Goal: Information Seeking & Learning: Learn about a topic

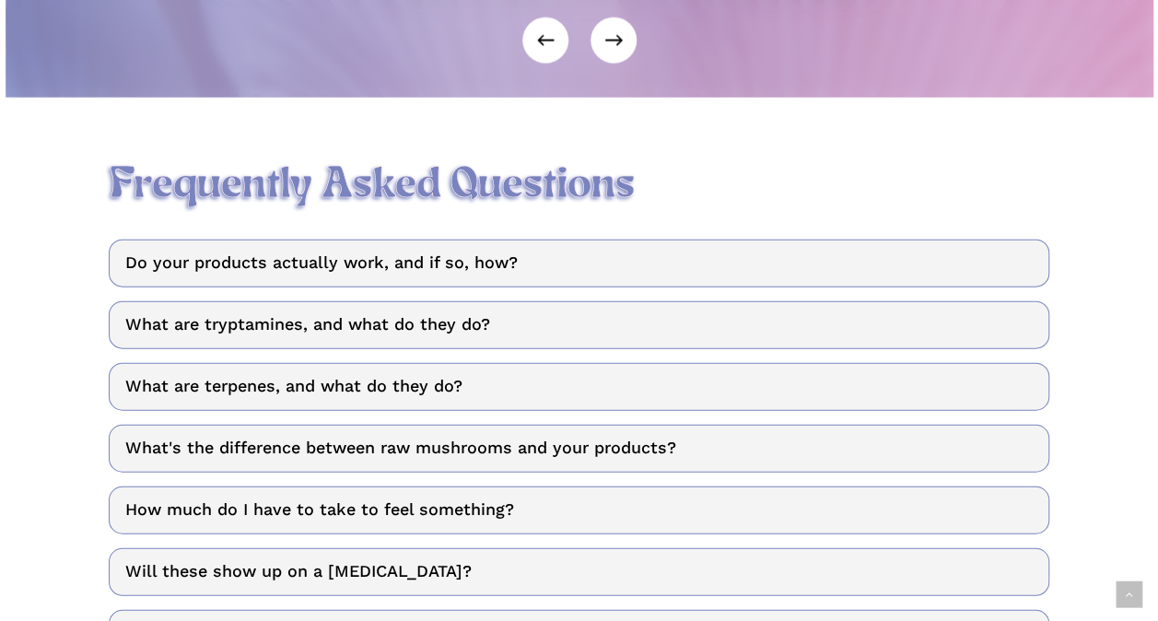
scroll to position [2140, 0]
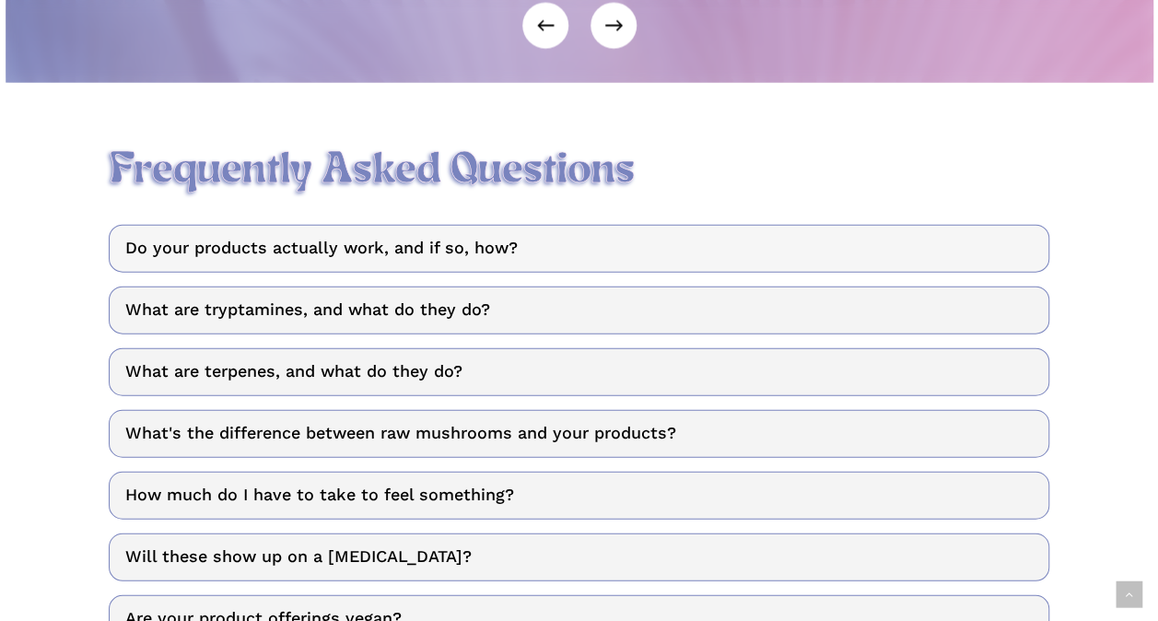
click at [498, 225] on link "Do your products actually work, and if so, how?" at bounding box center [579, 249] width 940 height 48
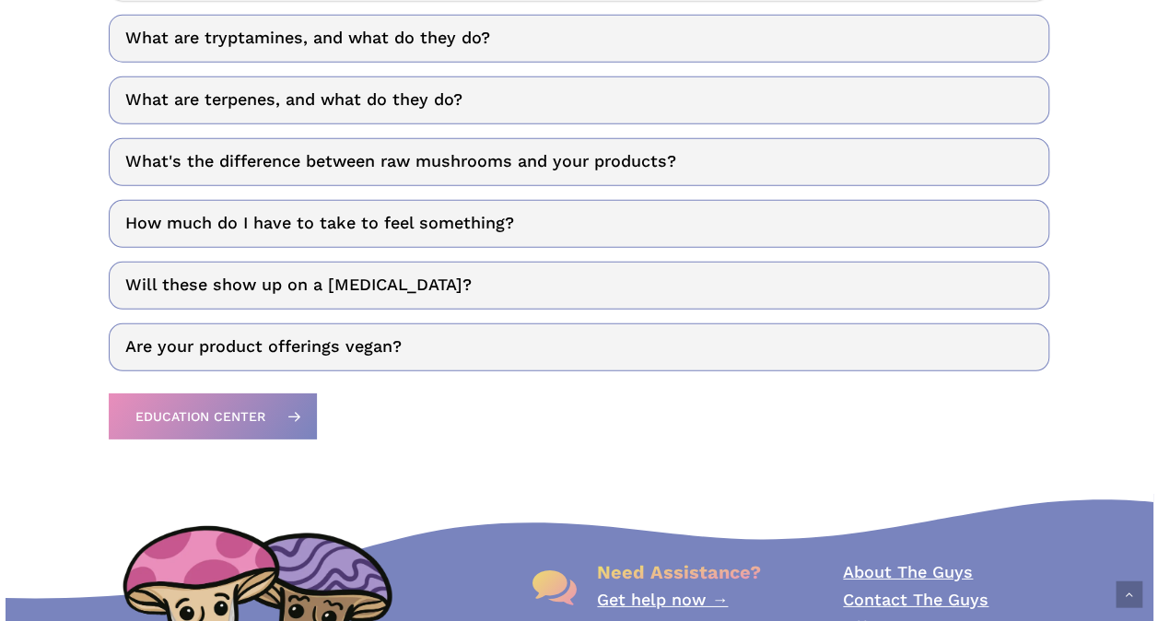
scroll to position [2611, 0]
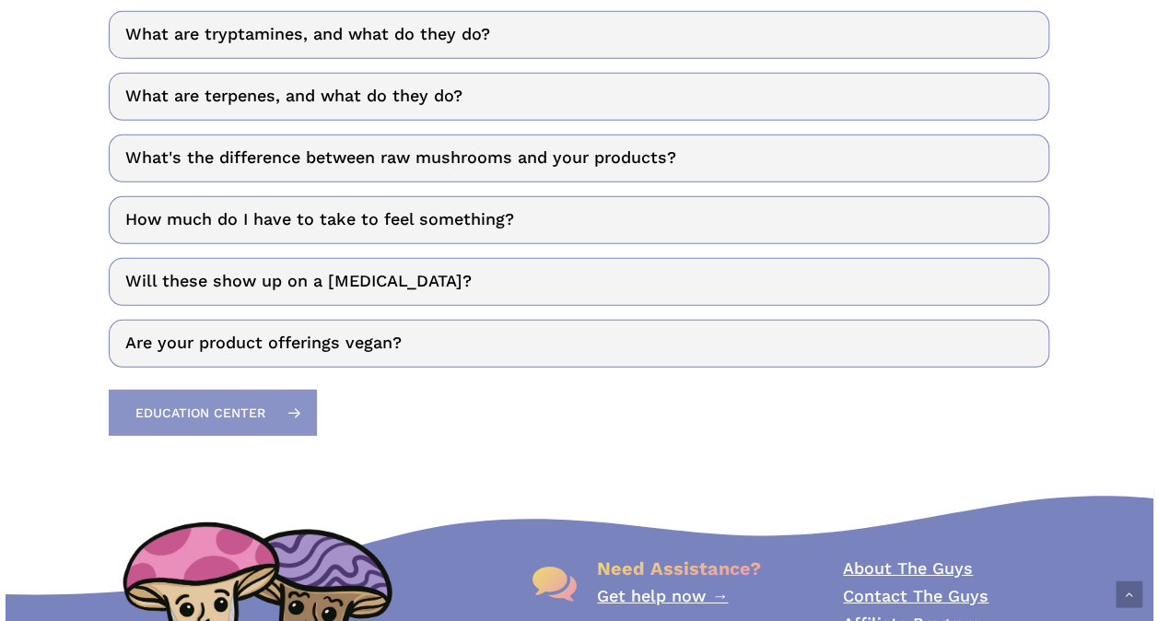
click at [206, 404] on span "Education Center" at bounding box center [200, 413] width 130 height 18
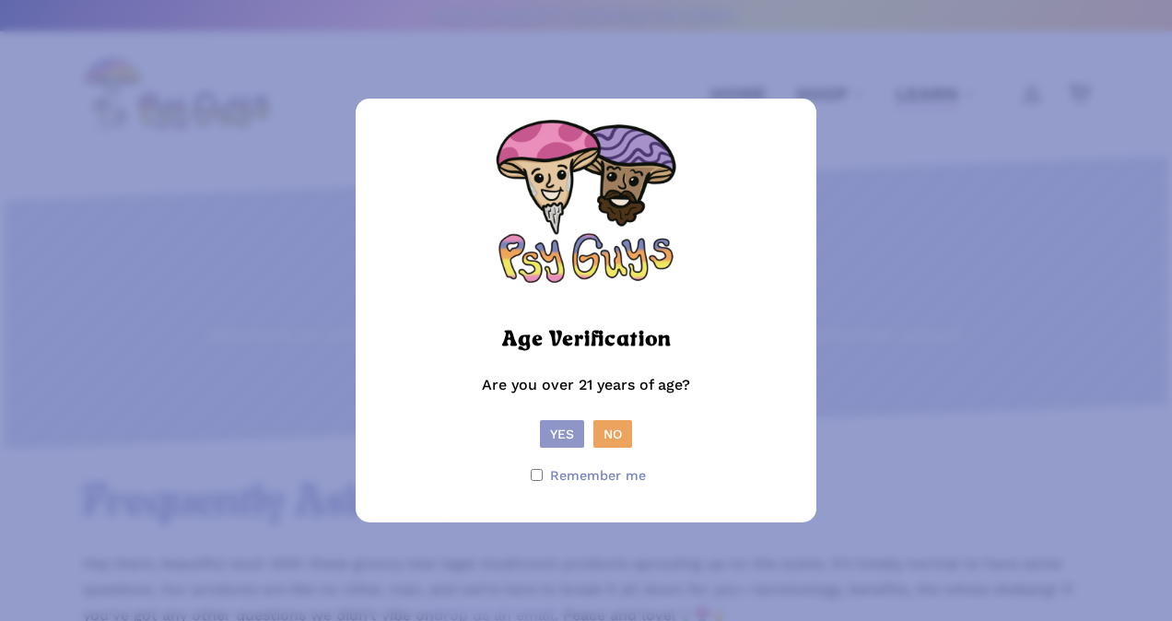
click at [549, 427] on button "Yes" at bounding box center [562, 434] width 44 height 28
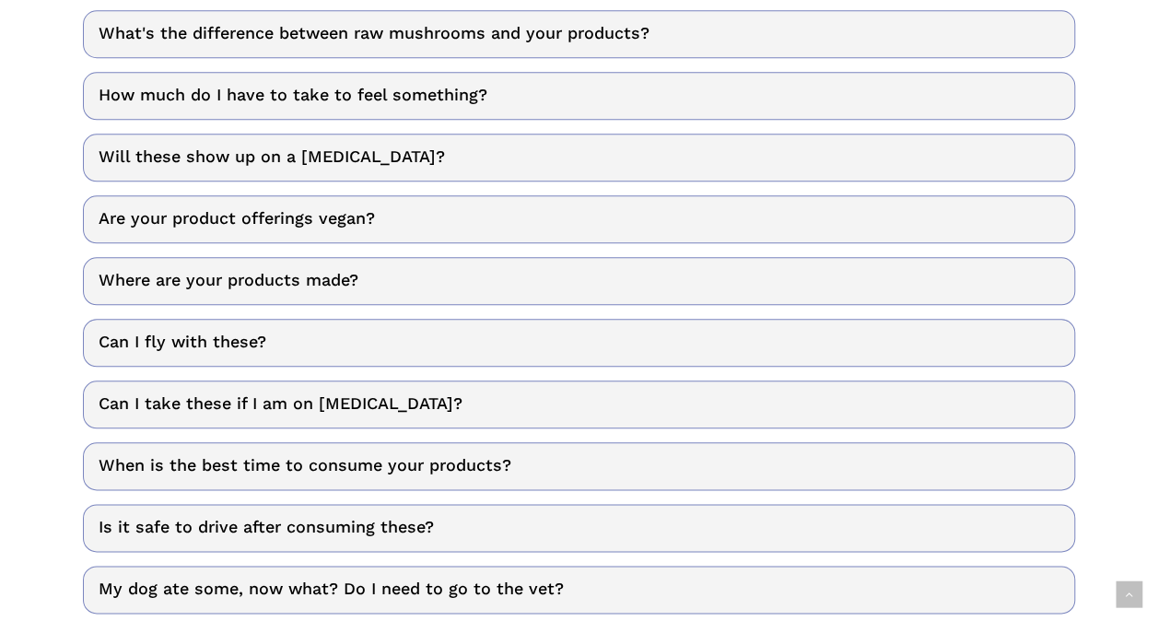
scroll to position [840, 0]
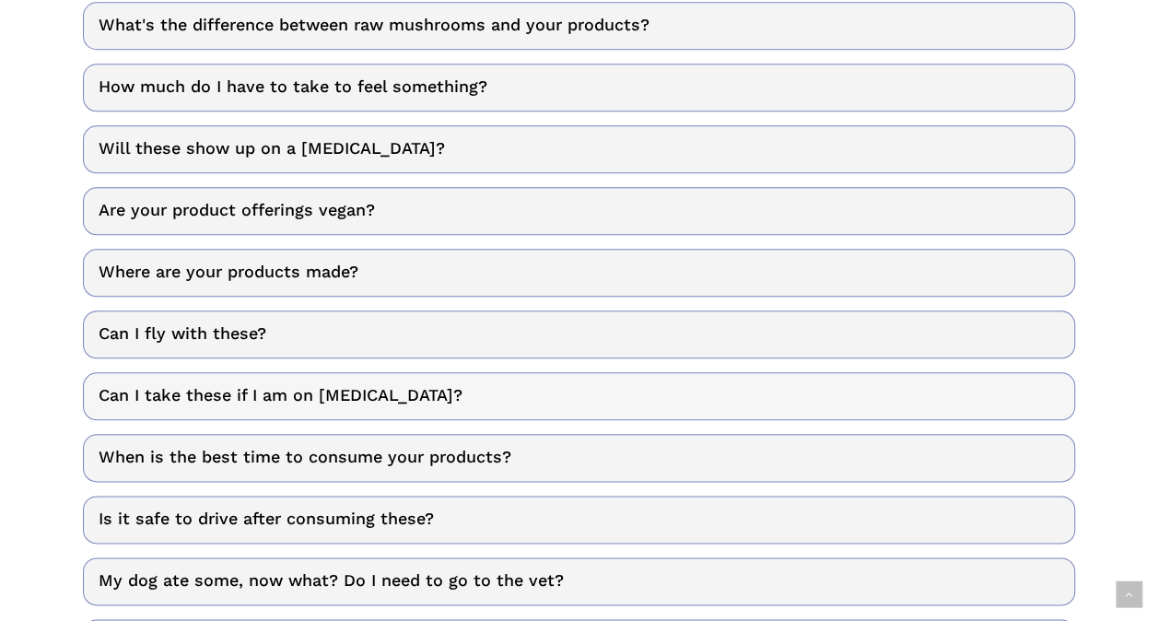
click at [442, 389] on link "Can I take these if I am on SSRIs?" at bounding box center [579, 396] width 993 height 48
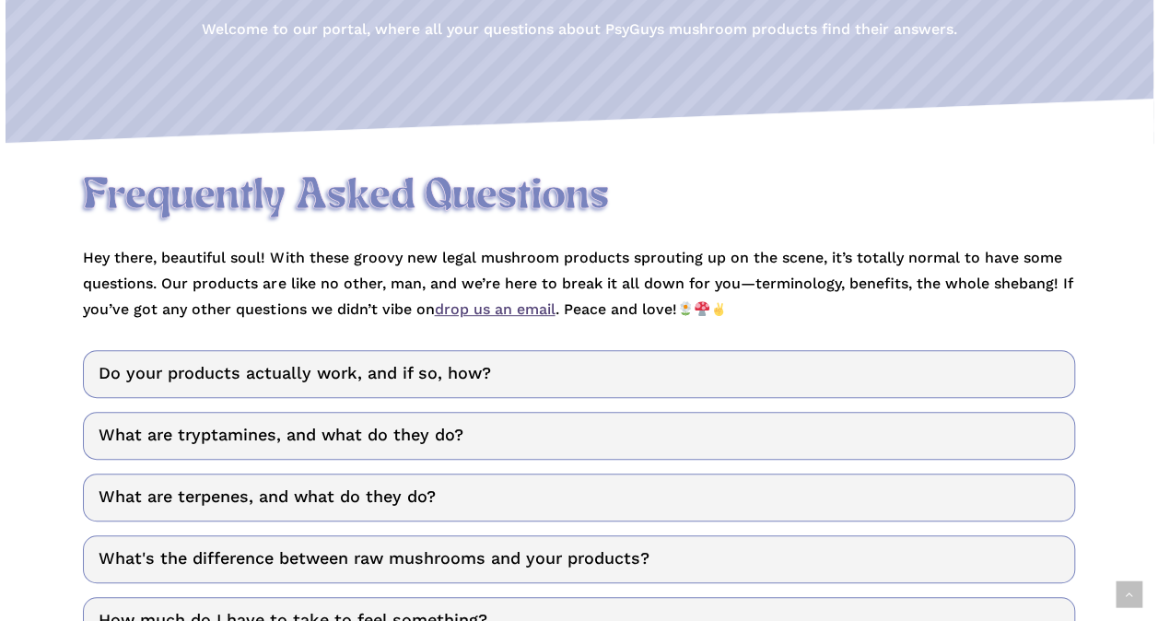
scroll to position [0, 0]
